Goal: Find specific page/section: Find specific page/section

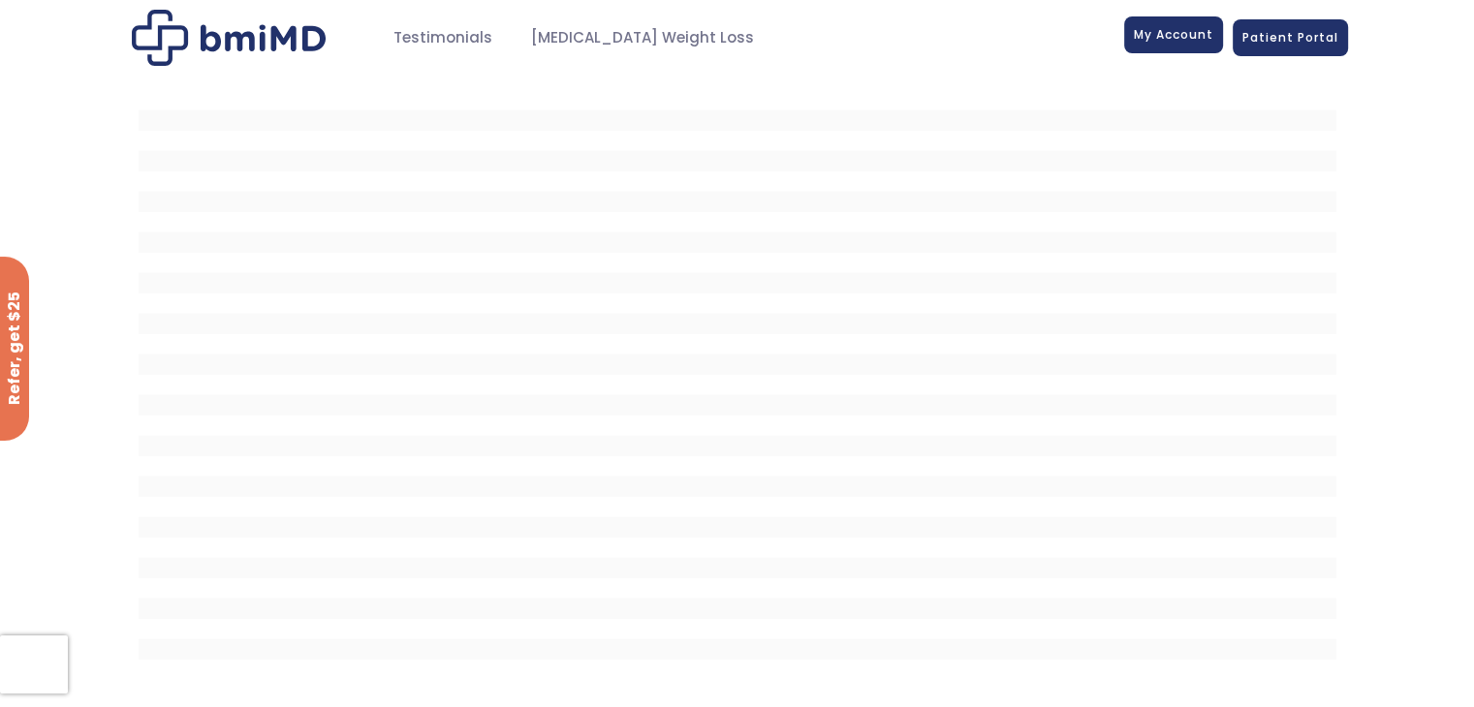
click at [1176, 34] on span "My Account" at bounding box center [1173, 34] width 79 height 16
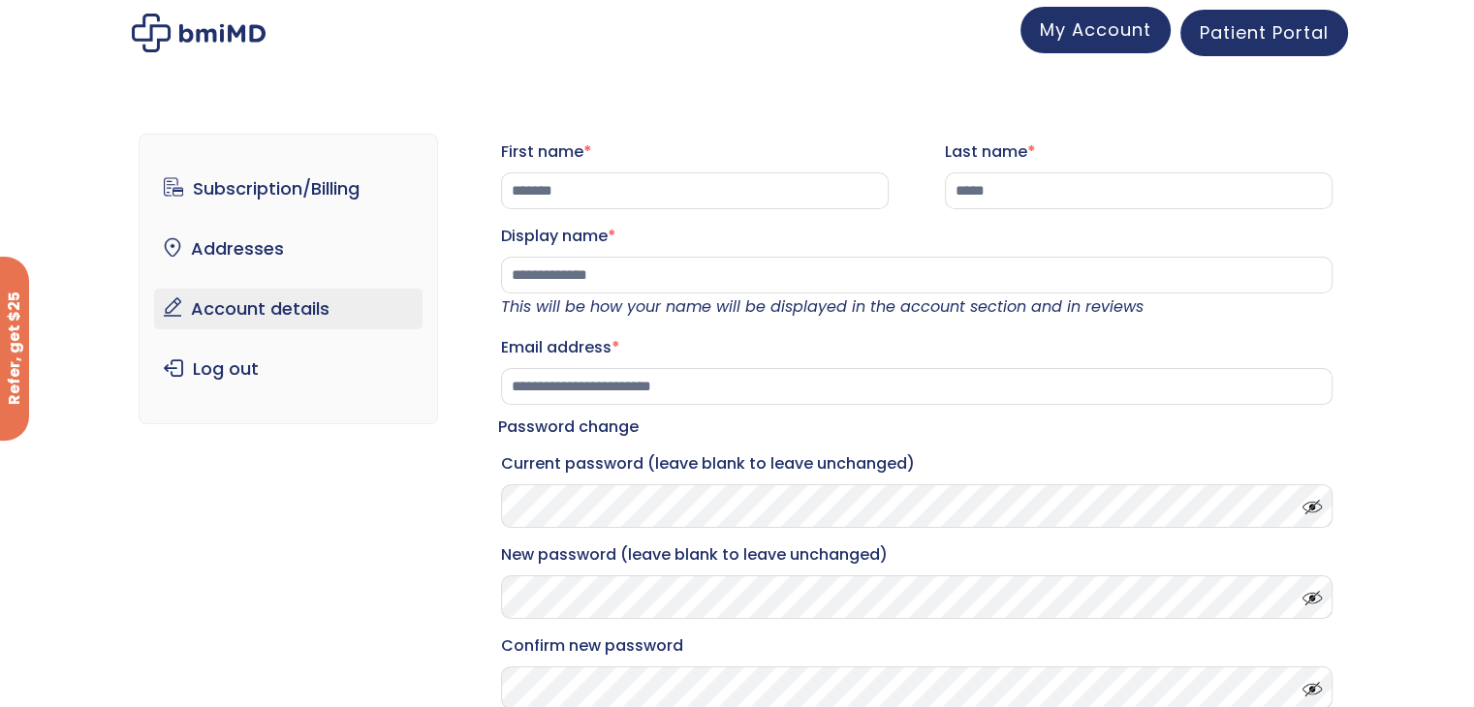
click at [1109, 32] on span "My Account" at bounding box center [1095, 29] width 111 height 24
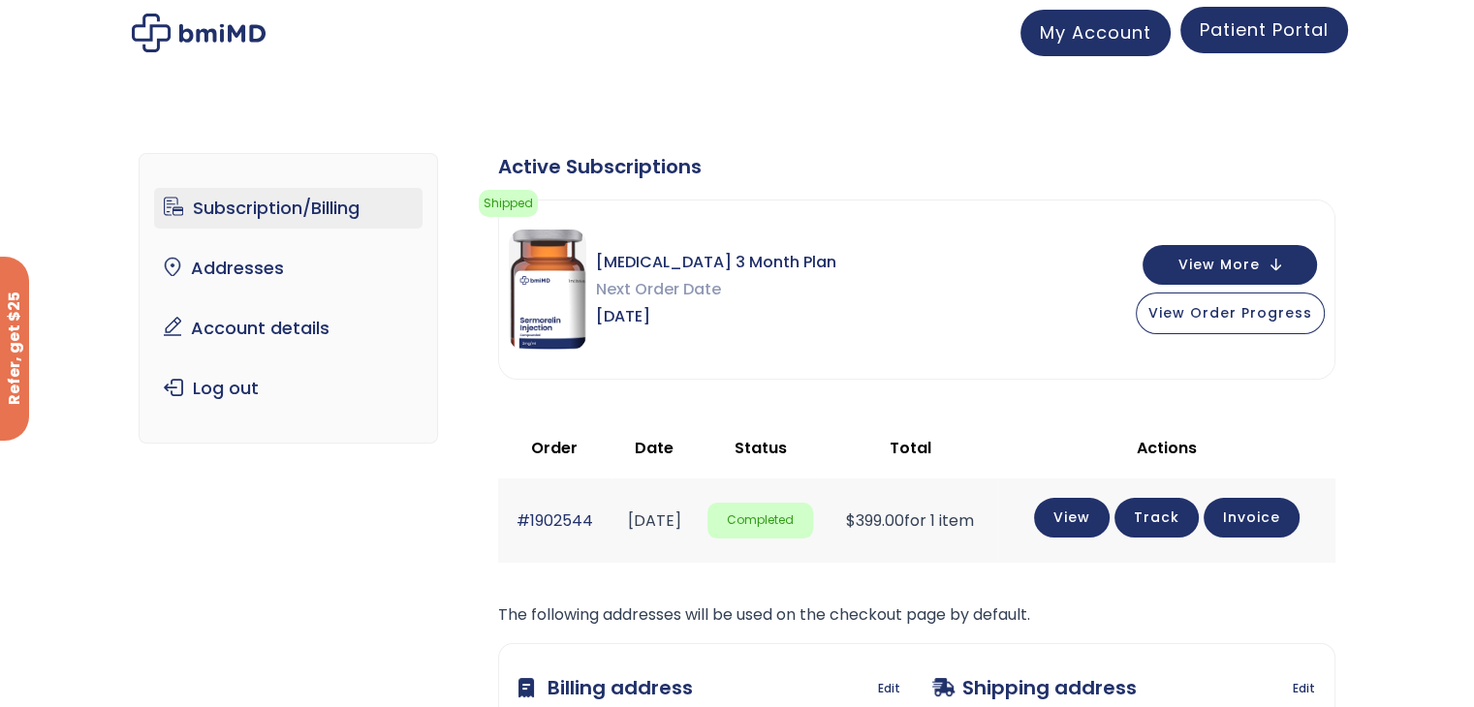
click at [1291, 31] on span "Patient Portal" at bounding box center [1264, 29] width 129 height 24
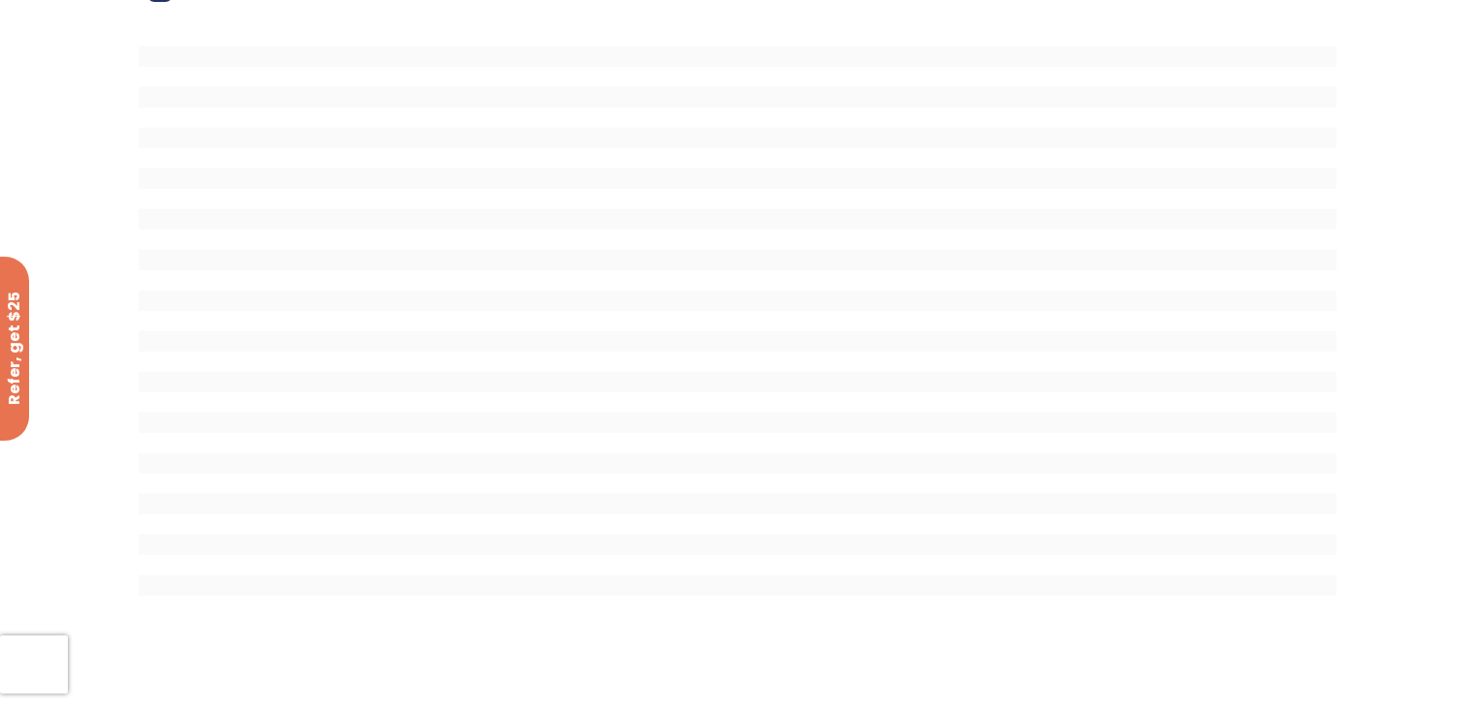
scroll to position [97, 0]
